Goal: Task Accomplishment & Management: Use online tool/utility

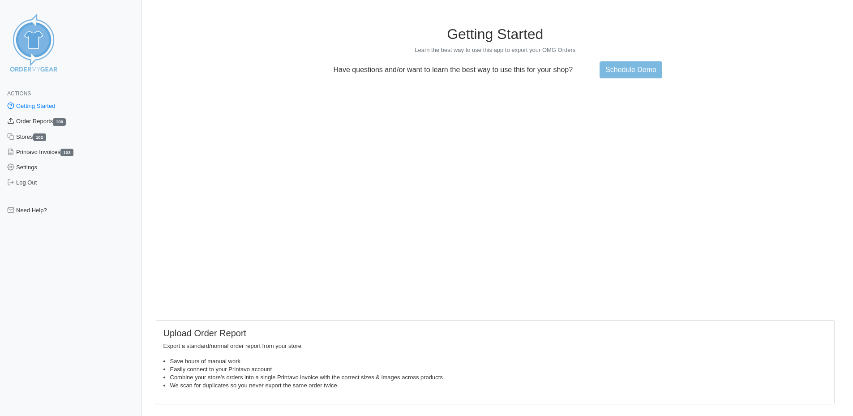
click at [24, 124] on link "Order Reports 106" at bounding box center [71, 121] width 142 height 15
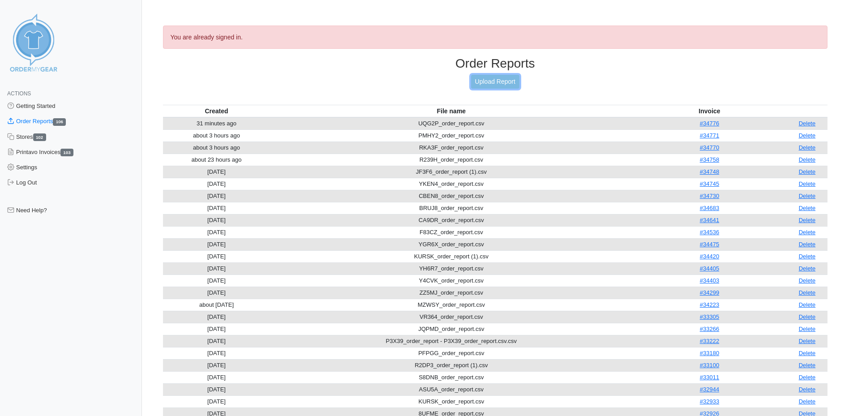
click at [493, 85] on link "Upload Report" at bounding box center [495, 82] width 48 height 14
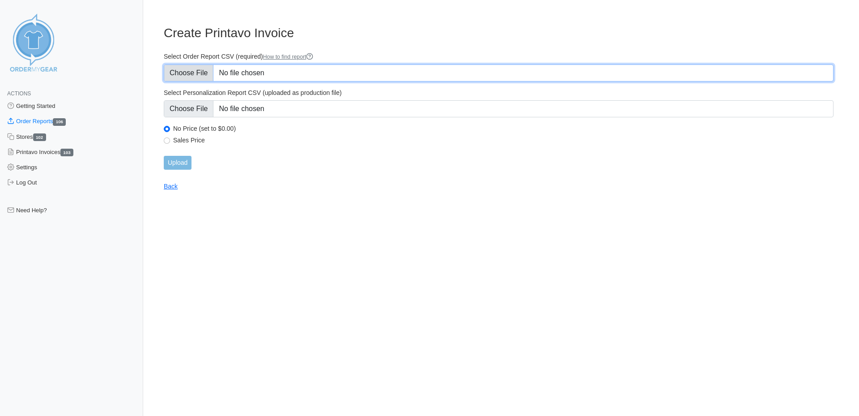
click at [299, 78] on input "Select Order Report CSV (required) How to find report" at bounding box center [499, 72] width 670 height 17
type input "C:\fakepath\UQG2P_order_report (1).csv"
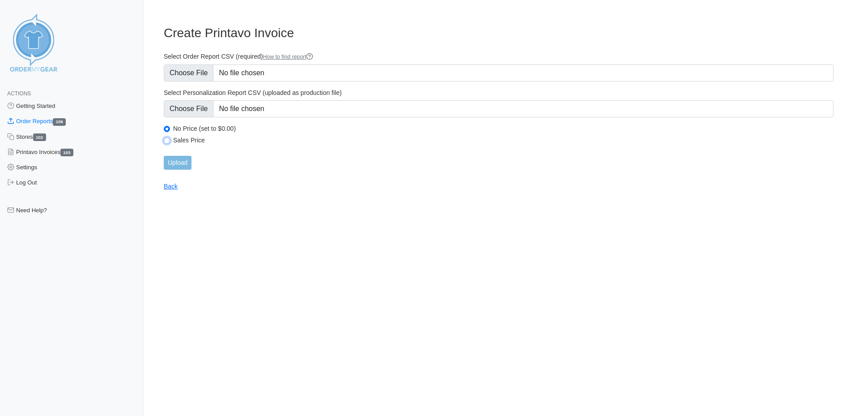
click at [167, 140] on input "Sales Price" at bounding box center [167, 140] width 6 height 6
radio input "true"
click at [180, 164] on input "Upload" at bounding box center [178, 163] width 28 height 14
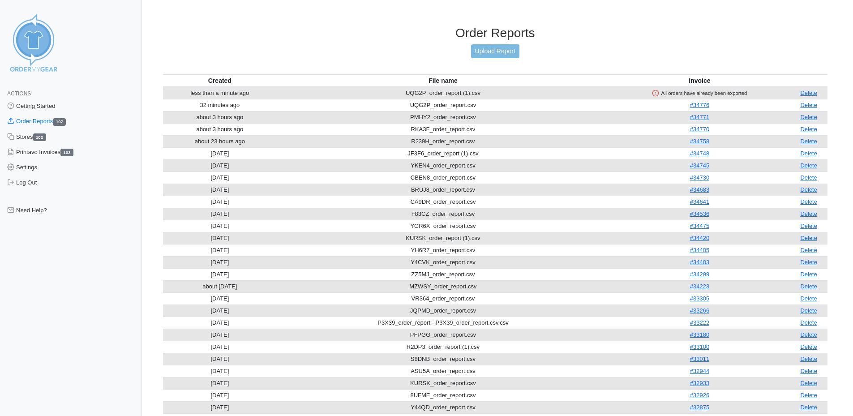
click at [495, 43] on div "Order Reports Upload Report" at bounding box center [495, 50] width 665 height 49
click at [497, 53] on link "Upload Report" at bounding box center [495, 51] width 48 height 14
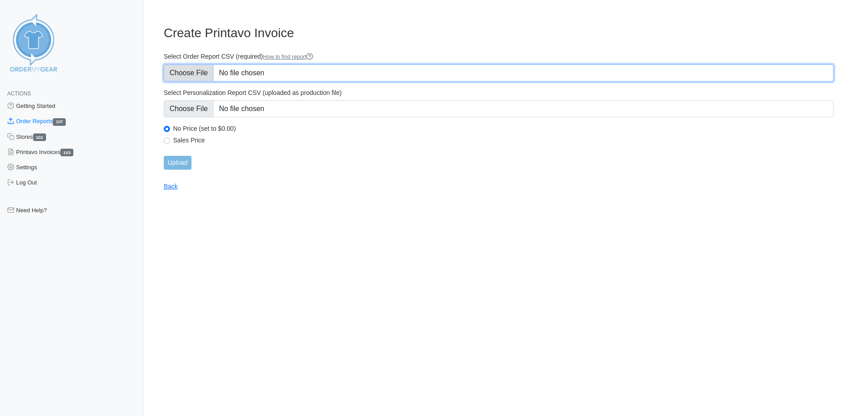
click at [264, 66] on input "Select Order Report CSV (required) How to find report" at bounding box center [499, 72] width 670 height 17
type input "C:\fakepath\WA9FR_order_report.csv"
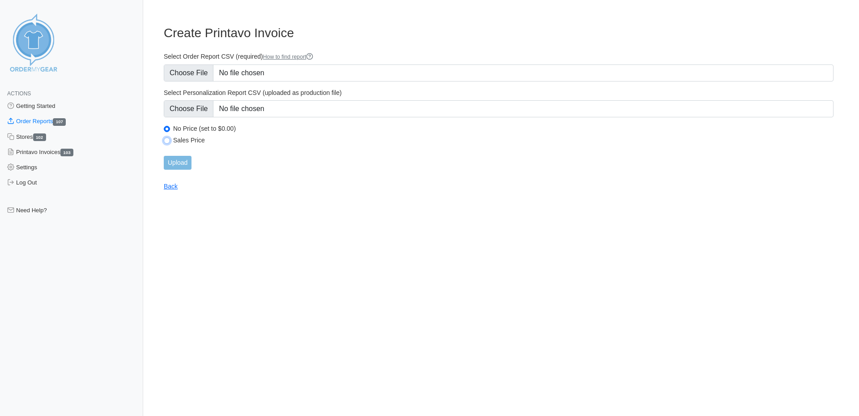
click at [166, 141] on input "Sales Price" at bounding box center [167, 140] width 6 height 6
radio input "true"
click at [182, 165] on input "Upload" at bounding box center [178, 163] width 28 height 14
